Goal: Task Accomplishment & Management: Manage account settings

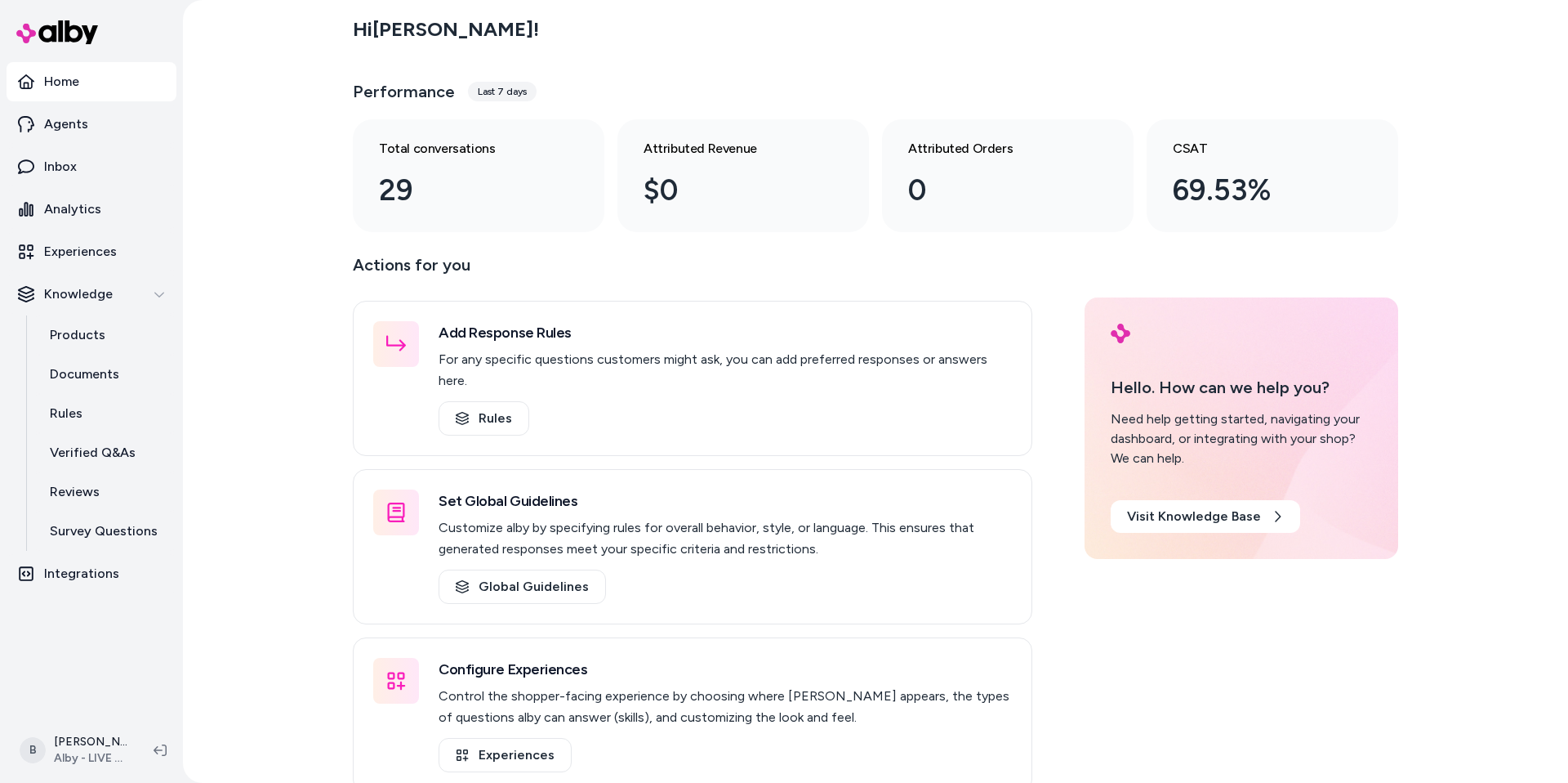
click at [302, 189] on div "Hi [PERSON_NAME] ! Performance Last 7 days Total conversations 29 Attributed Re…" at bounding box center [875, 391] width 1385 height 783
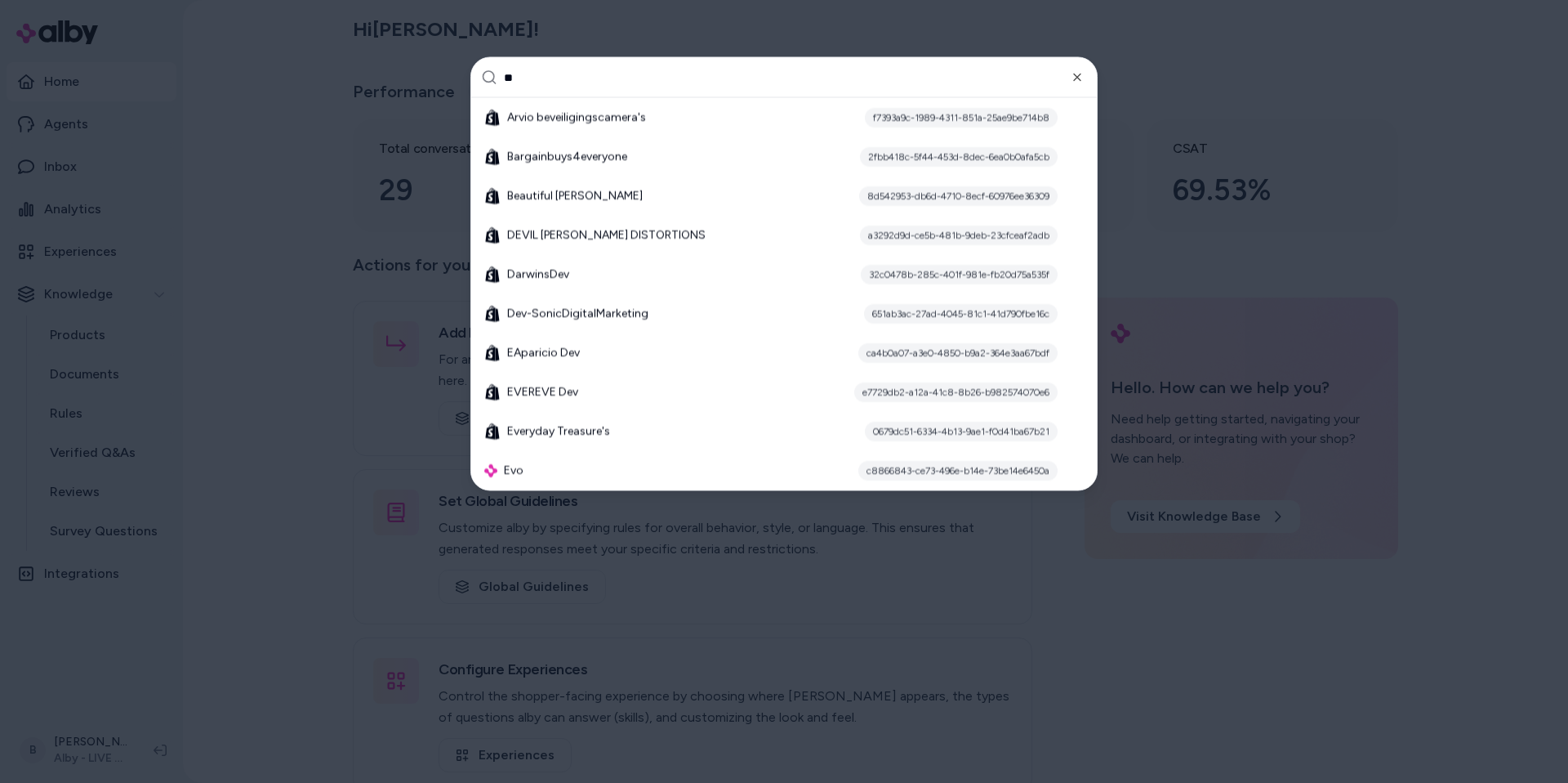
type input "*"
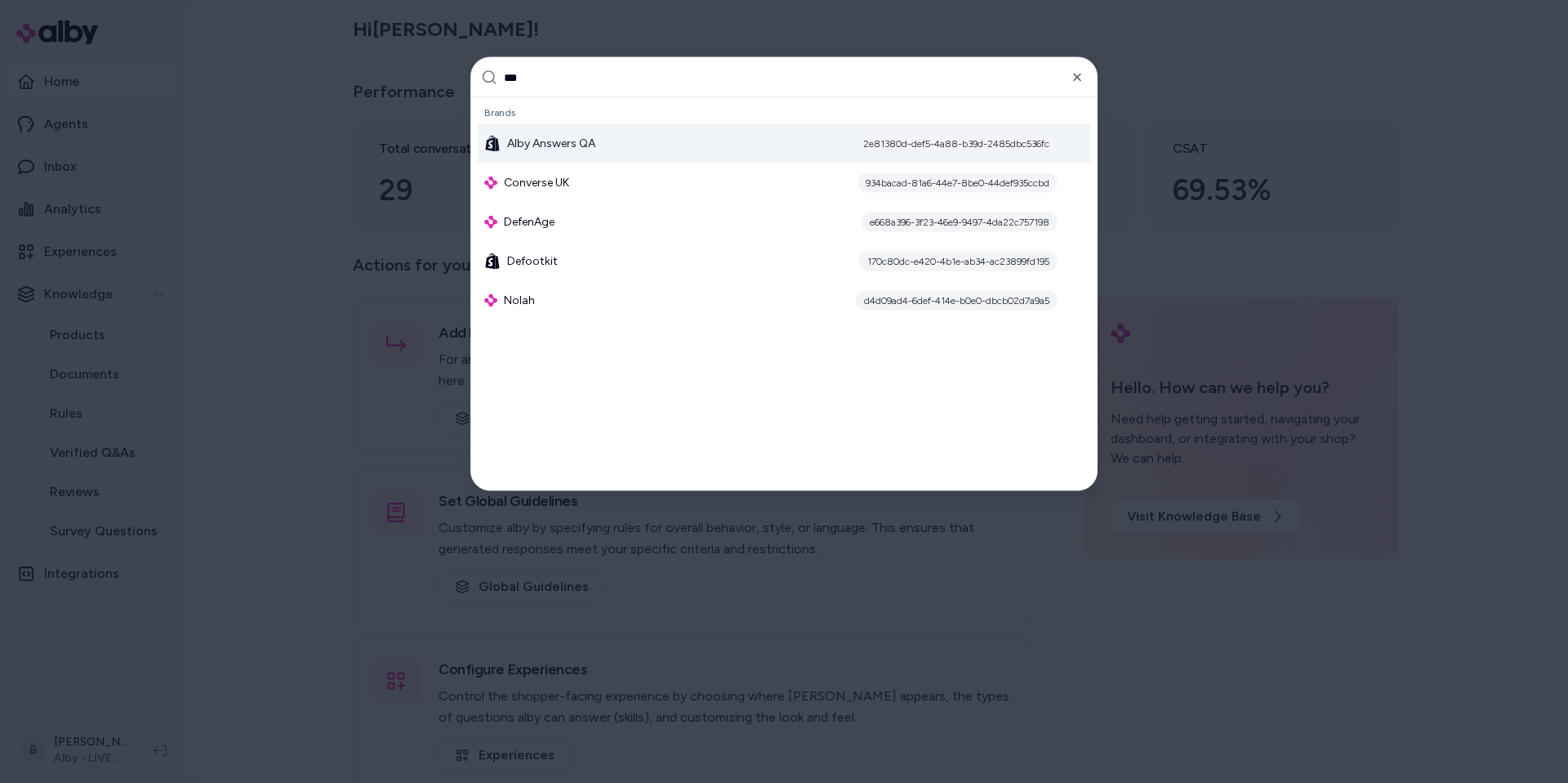
type input "****"
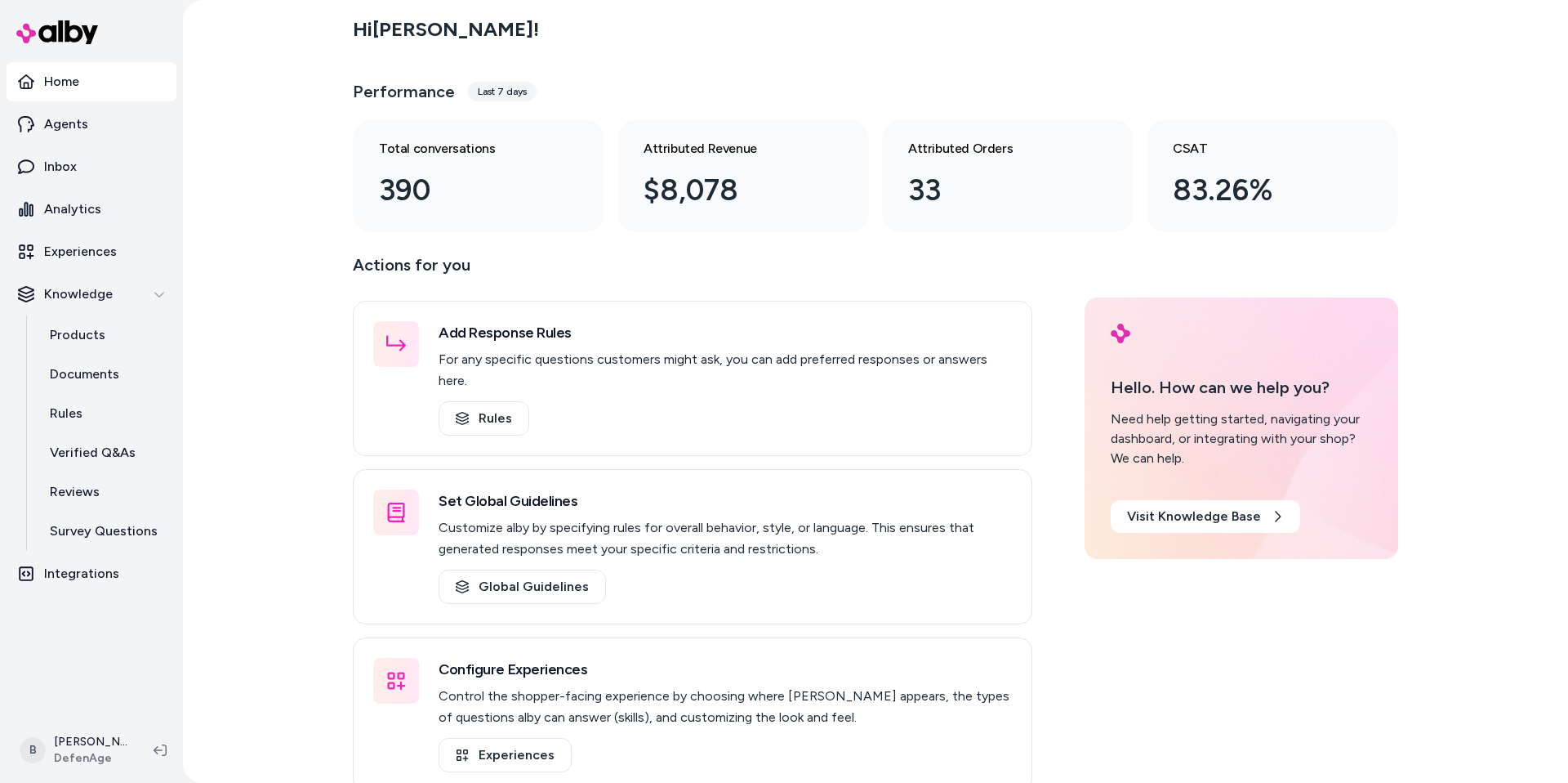
click at [251, 289] on div "Hi Bryan ! Performance Last 7 days Total conversations 390 Attributed Revenue $…" at bounding box center [875, 391] width 1385 height 783
click at [67, 116] on p "Agents" at bounding box center [66, 124] width 44 height 20
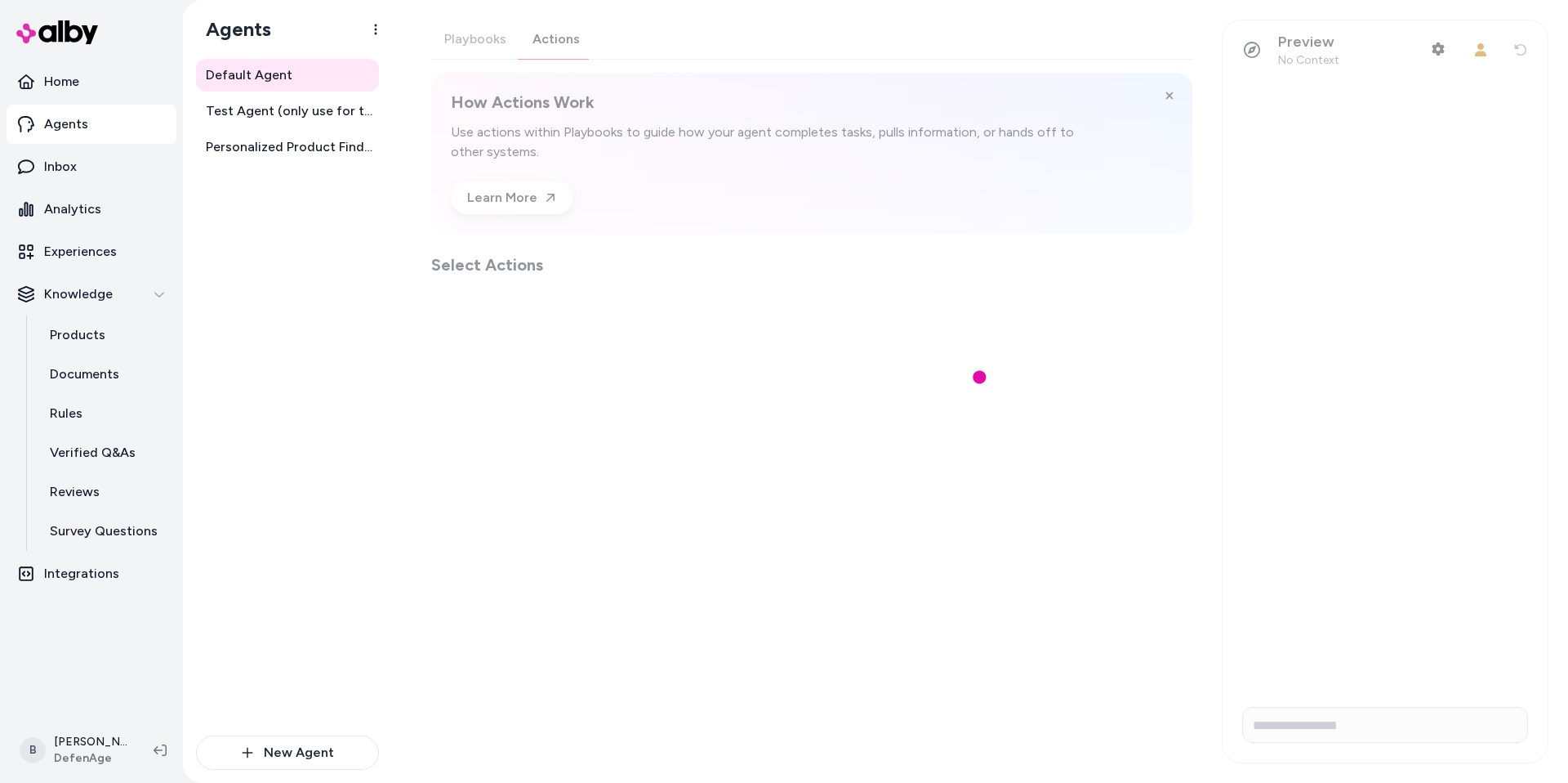
click at [535, 35] on div "Playbooks Actions How Actions Work Use actions within Playbooks to guide how yo…" at bounding box center [812, 148] width 761 height 257
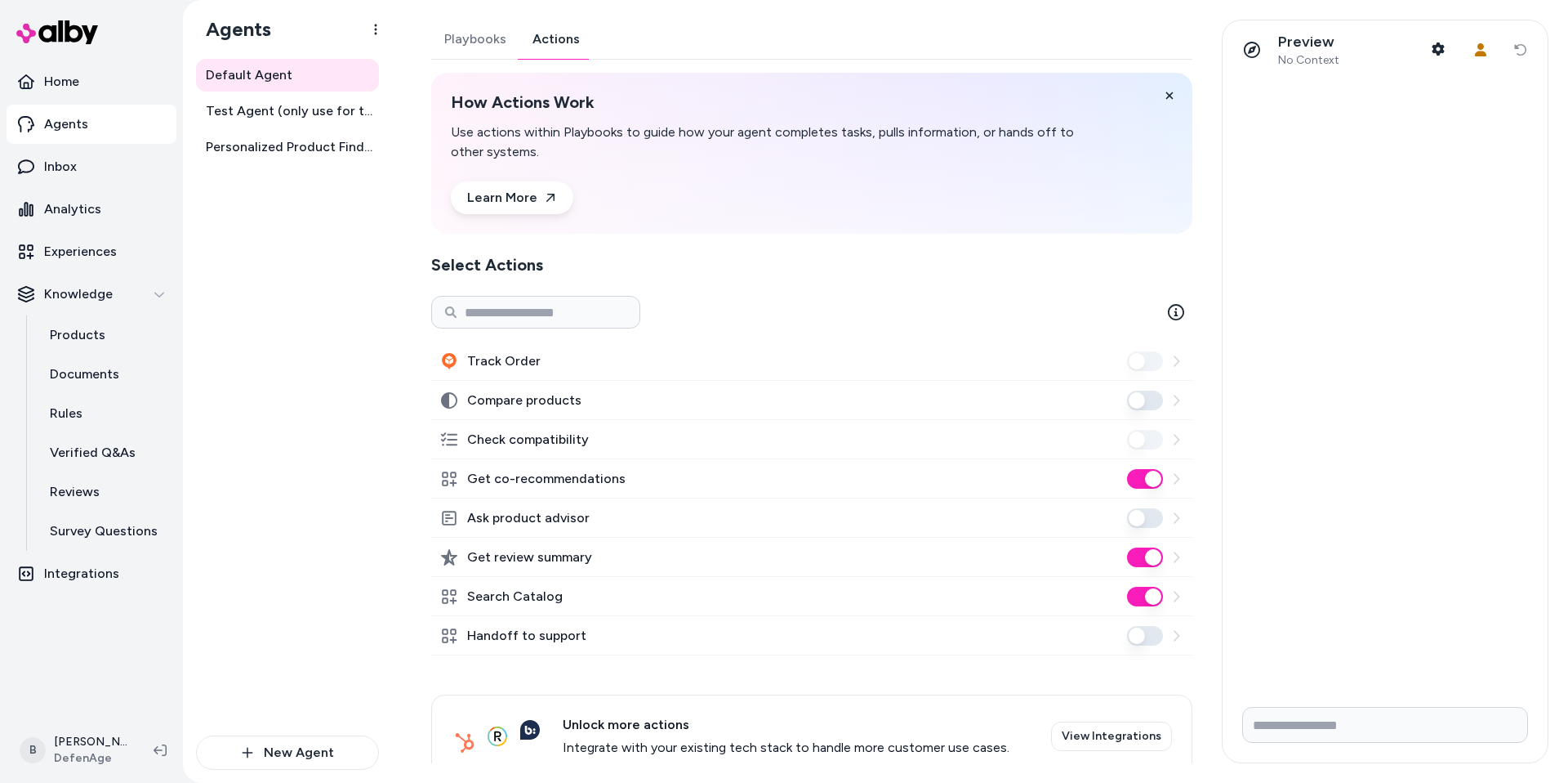
scroll to position [34, 0]
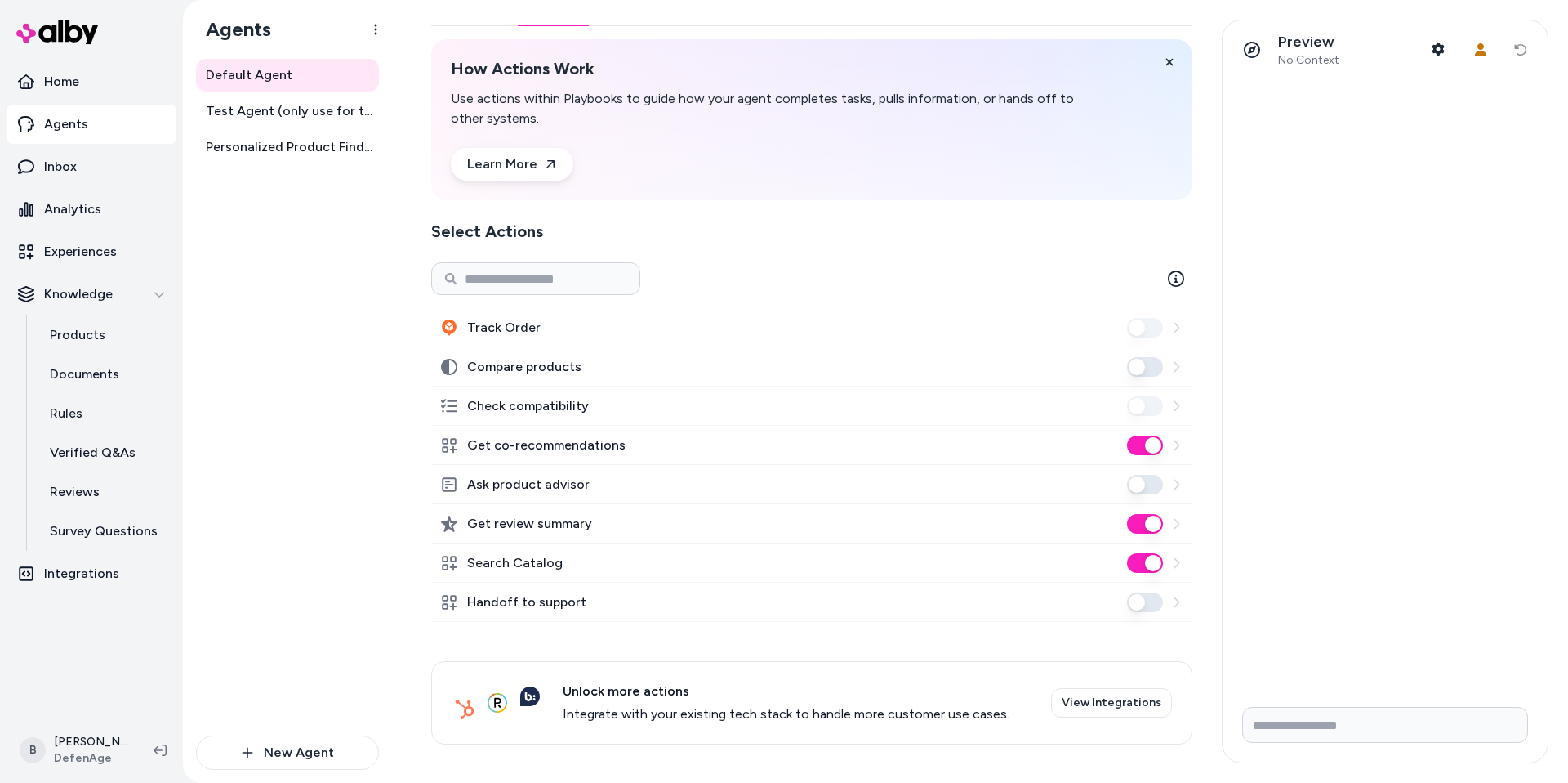
click at [242, 595] on div "Default Agent Test Agent (only use for testing) Personalized Product Finder Age…" at bounding box center [287, 398] width 183 height 677
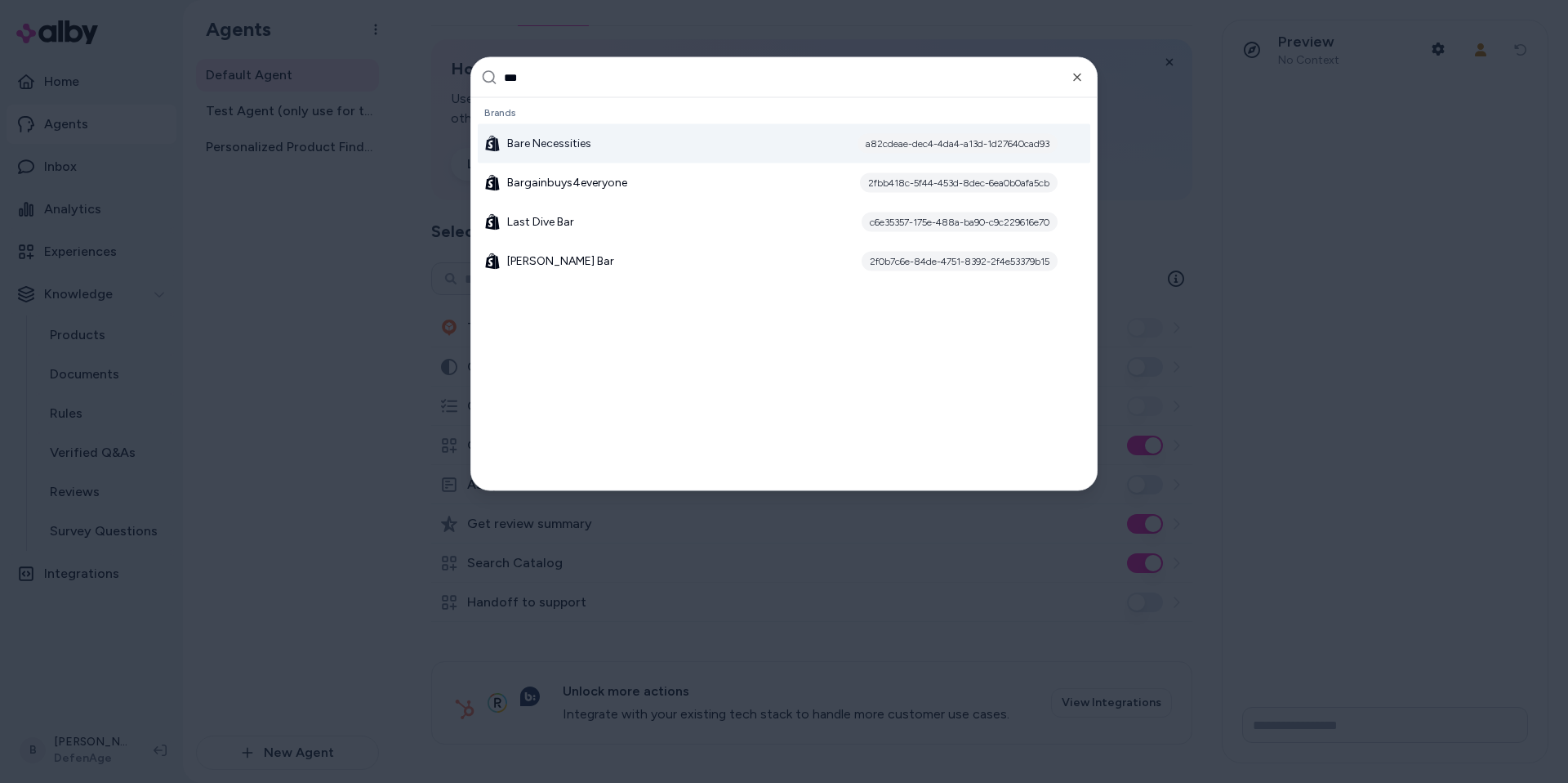
type input "****"
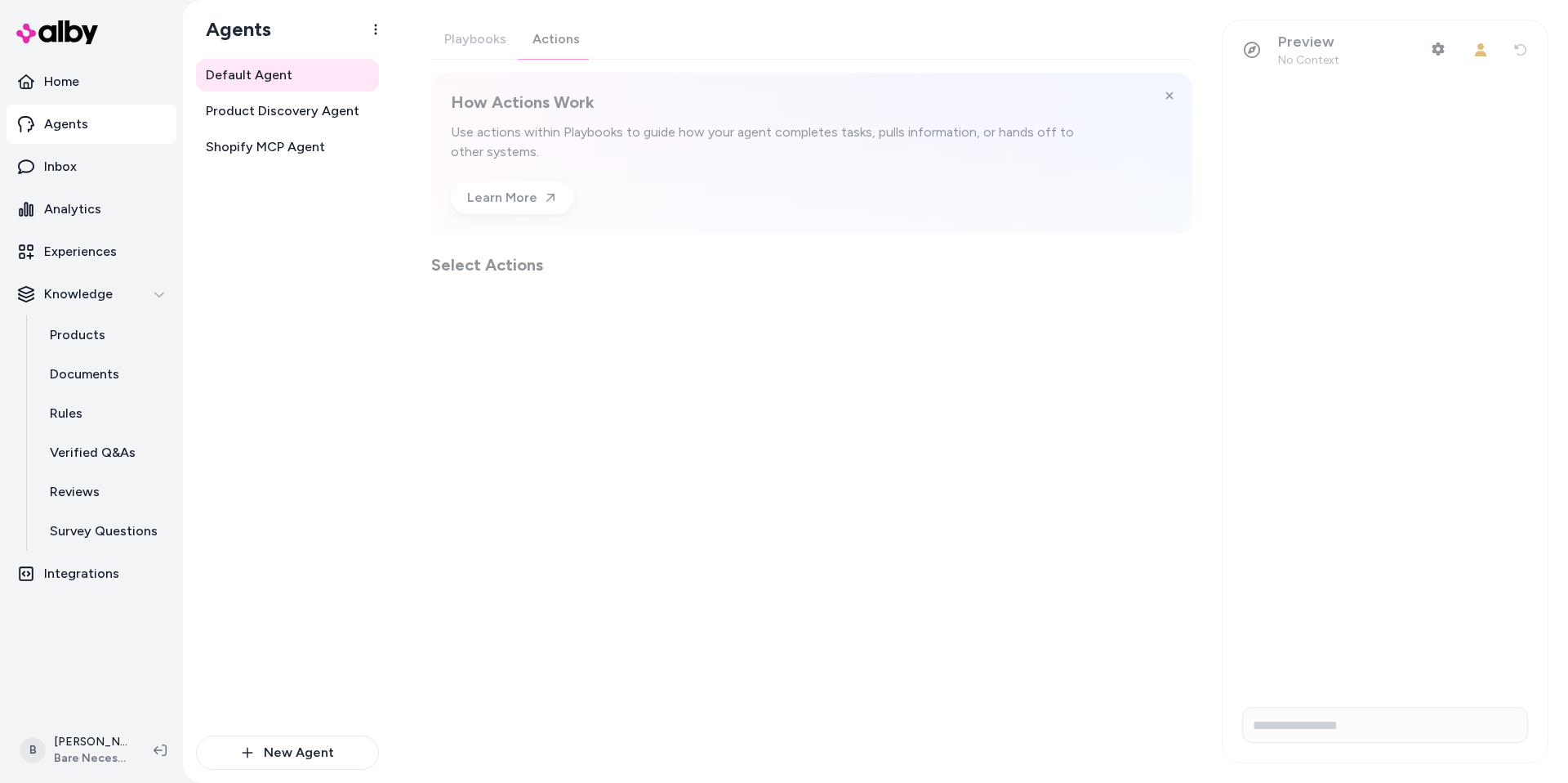
click at [575, 35] on div "Playbooks Actions How Actions Work Use actions within Playbooks to guide how yo…" at bounding box center [812, 148] width 761 height 257
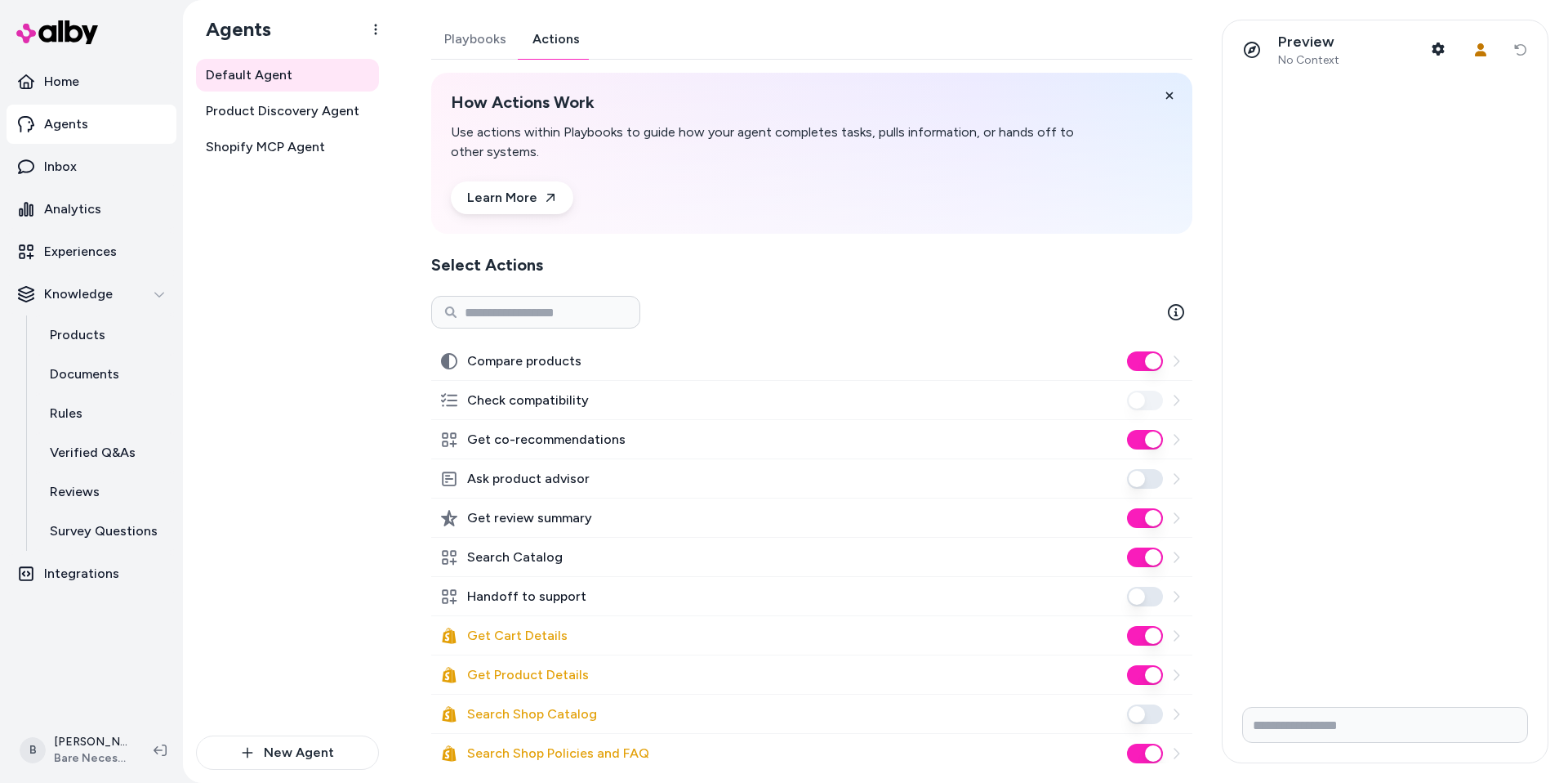
scroll to position [190, 0]
